Goal: Entertainment & Leisure: Consume media (video, audio)

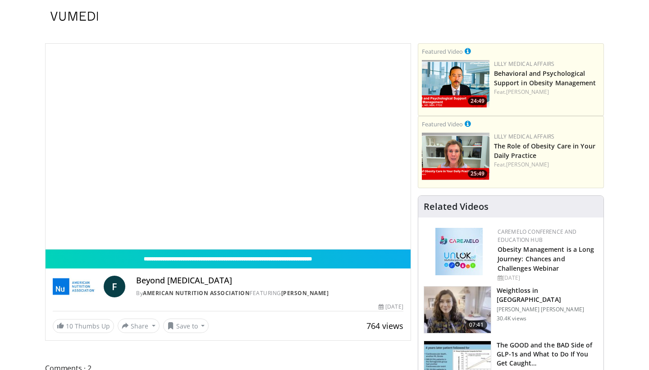
scroll to position [100, 37]
